Goal: Understand process/instructions: Learn how to perform a task or action

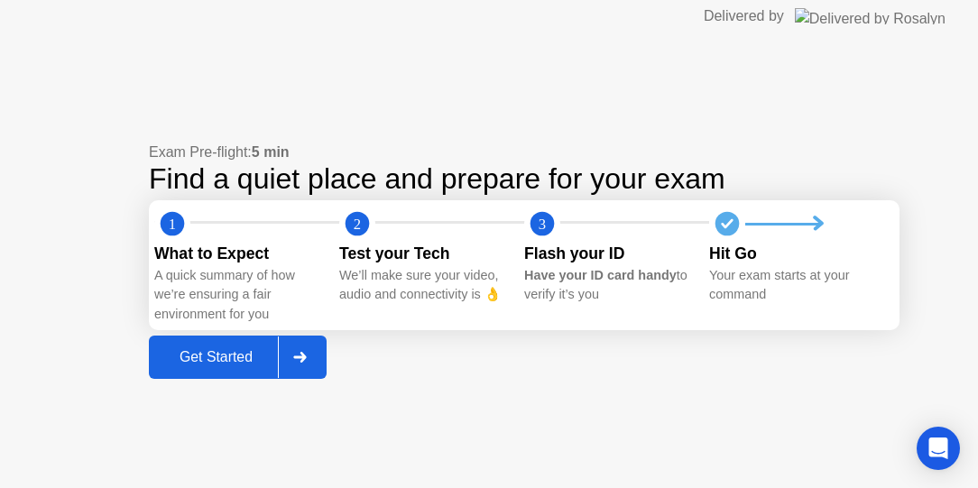
click at [246, 354] on div "Get Started" at bounding box center [216, 357] width 124 height 16
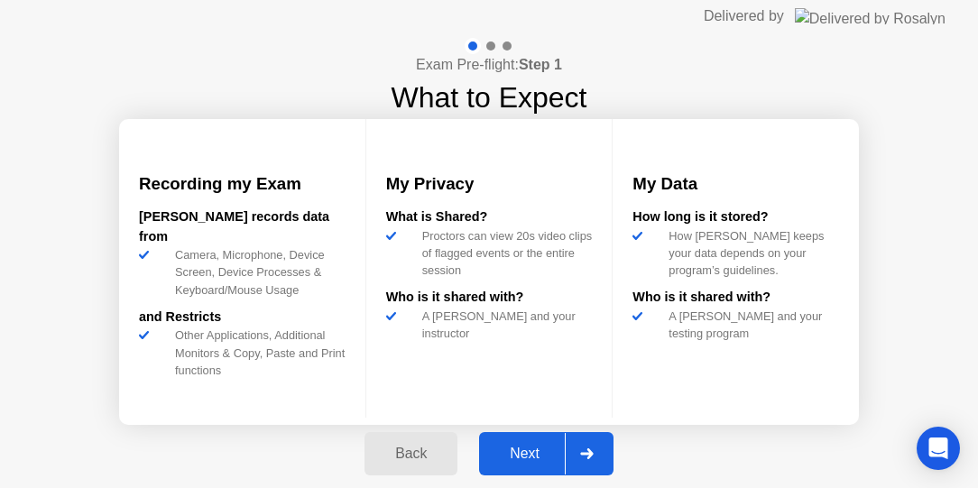
click at [547, 456] on div "Next" at bounding box center [524, 454] width 80 height 16
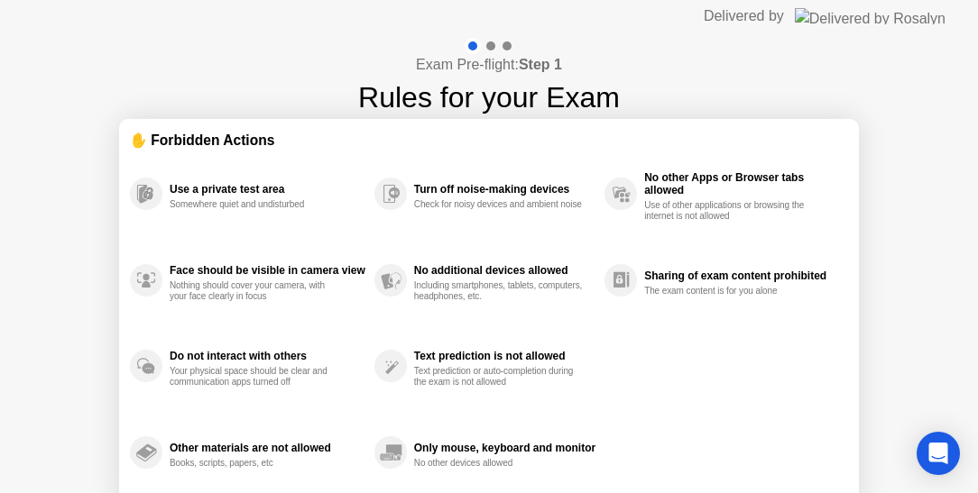
click at [508, 363] on div "Text prediction is not allowed Text prediction or auto-completion during the ex…" at bounding box center [504, 366] width 181 height 43
click at [626, 181] on circle at bounding box center [620, 194] width 32 height 32
click at [140, 192] on icon at bounding box center [143, 195] width 7 height 16
click at [486, 52] on div at bounding box center [489, 46] width 52 height 16
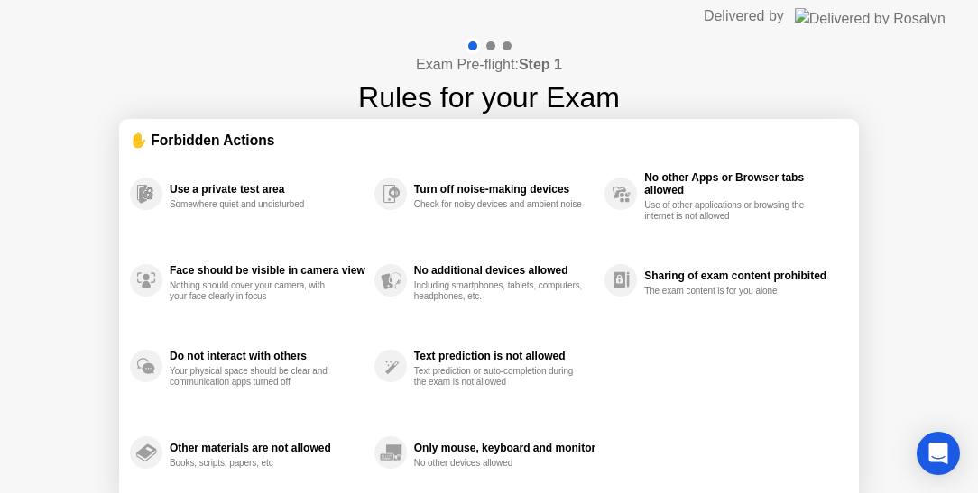
click at [149, 448] on circle at bounding box center [146, 452] width 32 height 32
